Goal: Find specific page/section: Find specific page/section

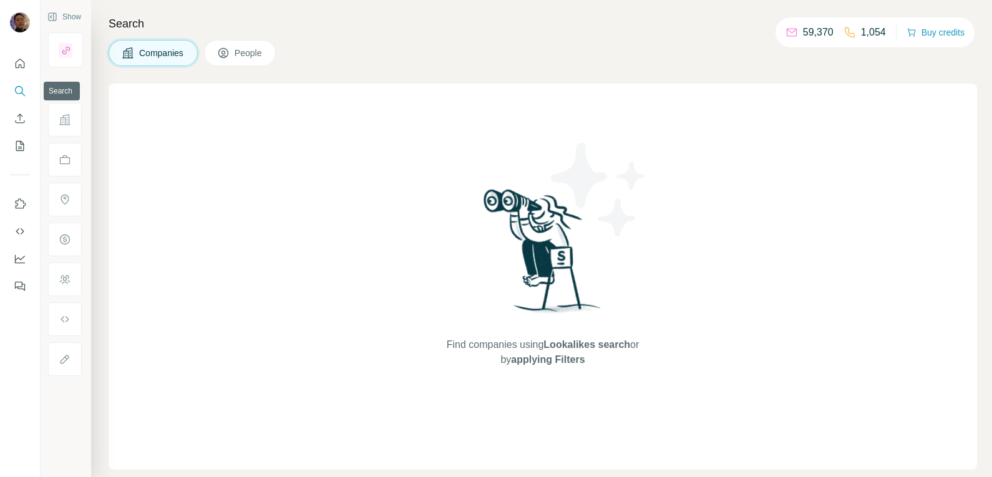
click at [20, 86] on icon "Search" at bounding box center [19, 90] width 8 height 8
click at [20, 89] on icon "Search" at bounding box center [20, 91] width 12 height 12
click at [20, 91] on icon "Search" at bounding box center [20, 91] width 12 height 12
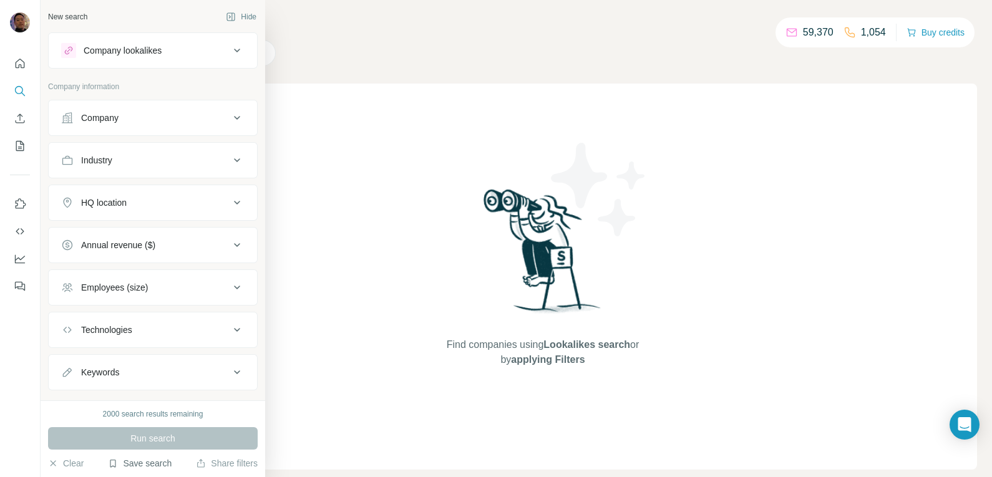
click at [139, 462] on button "Save search" at bounding box center [140, 463] width 64 height 12
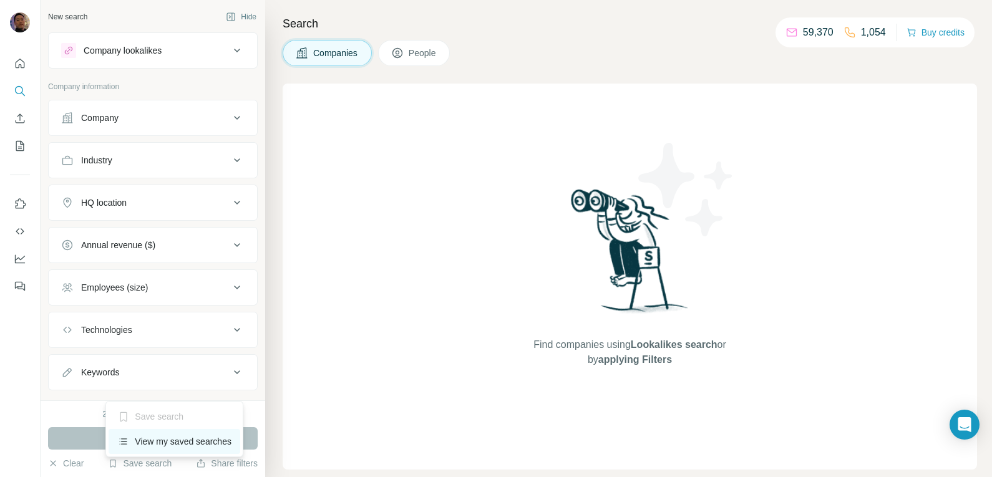
click at [175, 445] on div "View my saved searches" at bounding box center [175, 441] width 132 height 25
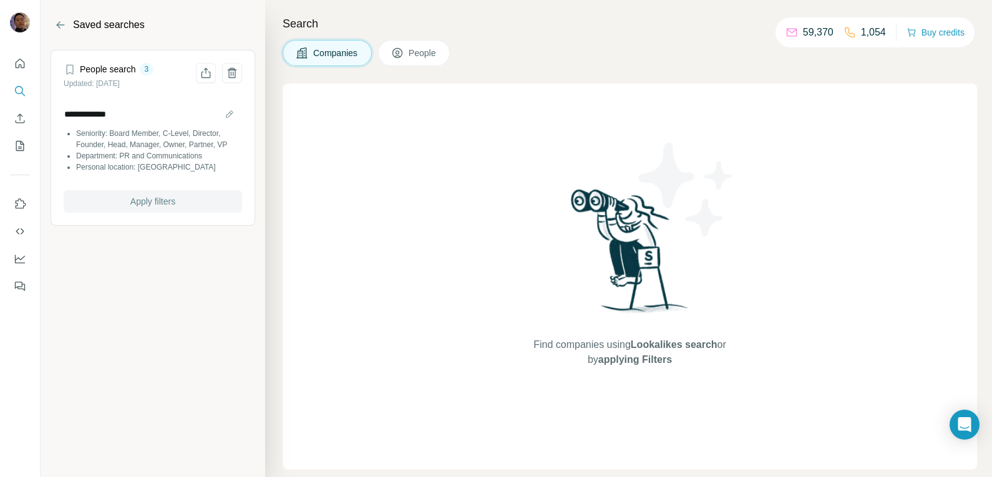
click at [170, 201] on span "Apply filters" at bounding box center [152, 201] width 45 height 12
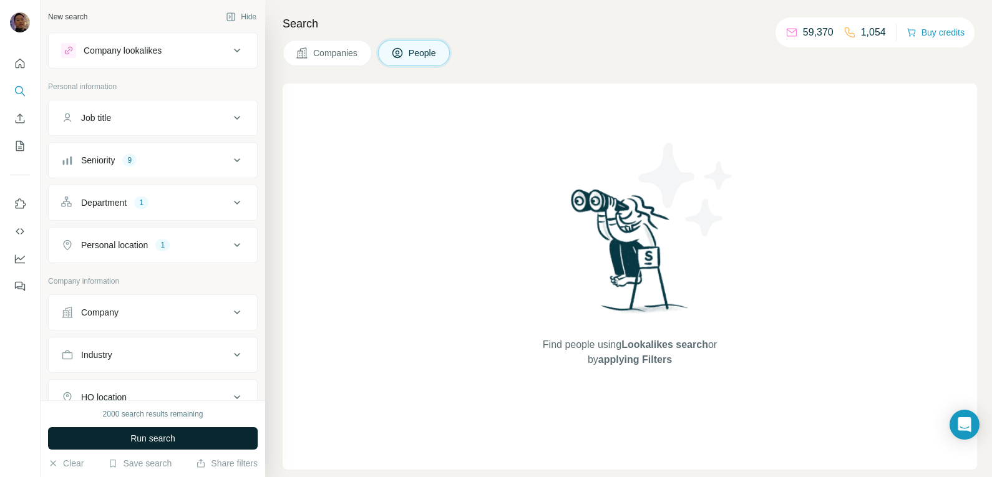
click at [195, 438] on button "Run search" at bounding box center [153, 438] width 210 height 22
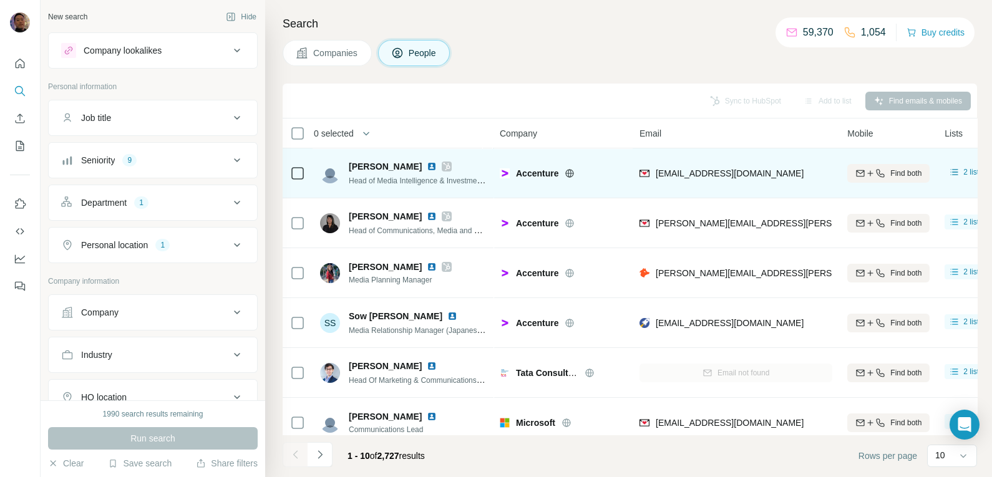
click at [427, 165] on img at bounding box center [432, 167] width 10 height 10
